Goal: Information Seeking & Learning: Learn about a topic

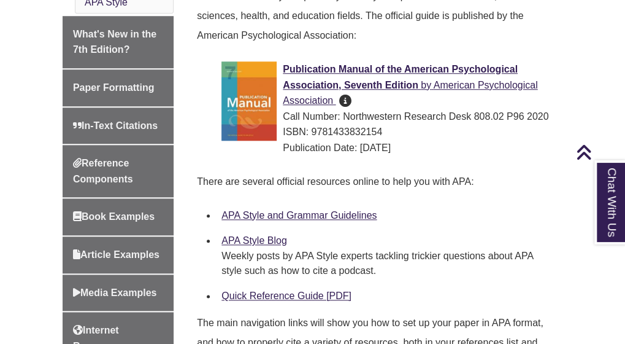
scroll to position [421, 0]
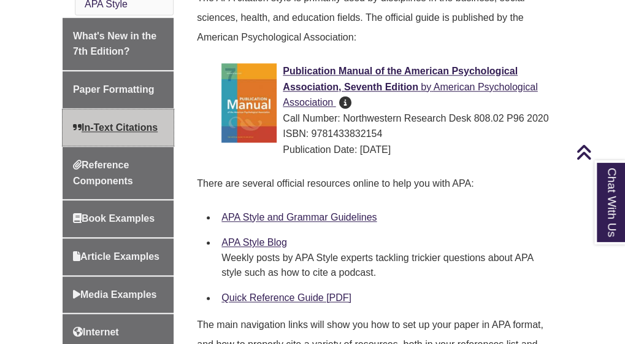
click at [134, 122] on span "In-Text Citations" at bounding box center [115, 127] width 85 height 10
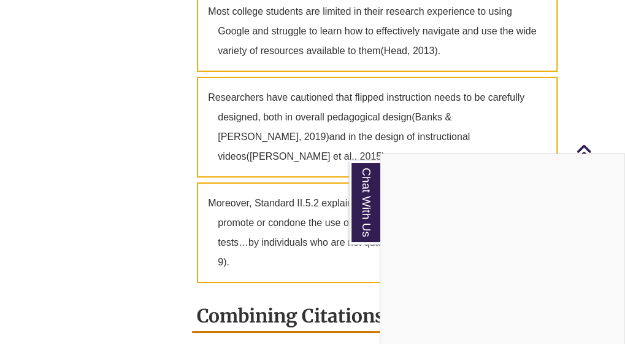
scroll to position [1659, 0]
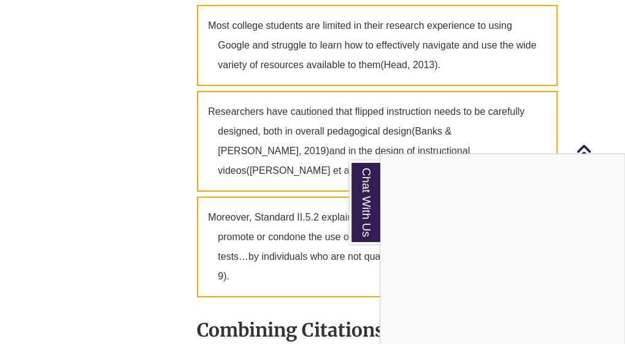
click at [582, 107] on div "Chat With Us" at bounding box center [312, 172] width 625 height 344
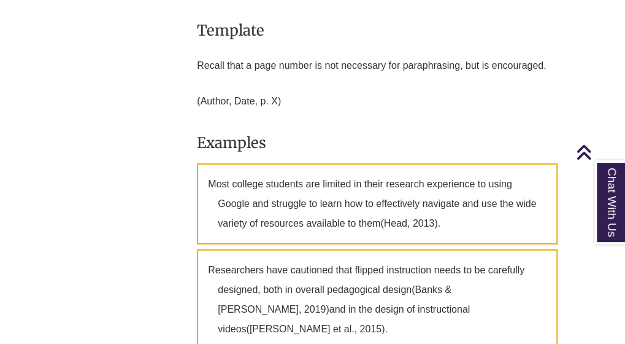
scroll to position [1500, 0]
click at [403, 229] on span "(Head, 2013)" at bounding box center [409, 224] width 57 height 10
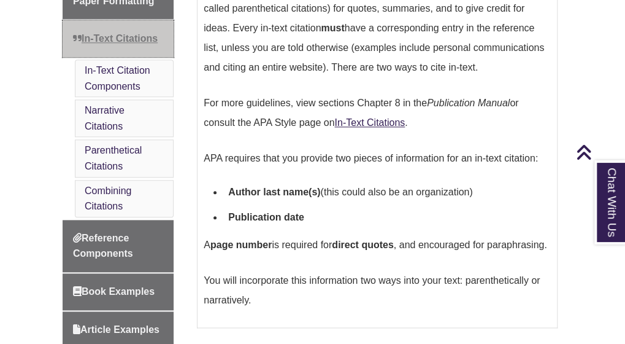
scroll to position [478, 0]
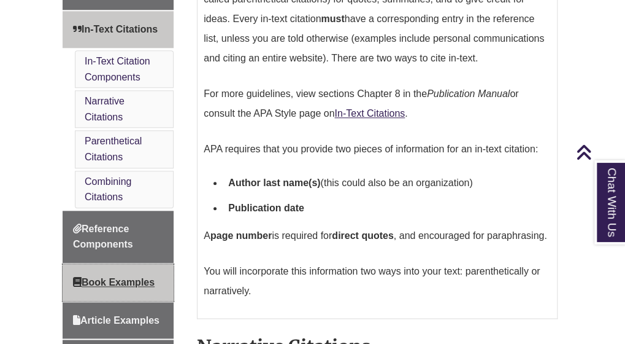
click at [97, 283] on span "Book Examples" at bounding box center [114, 282] width 82 height 10
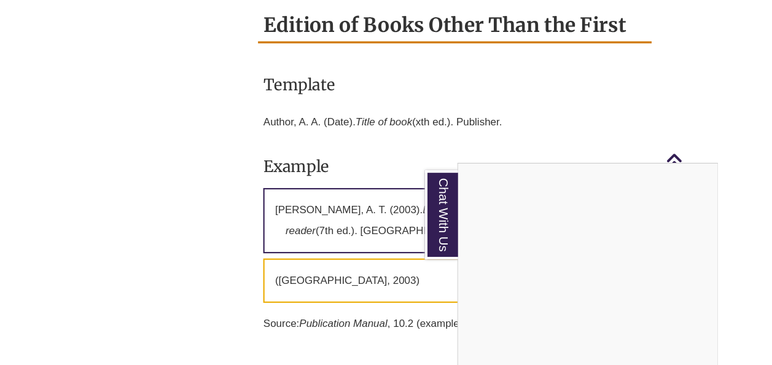
scroll to position [1479, 0]
